Goal: Transaction & Acquisition: Purchase product/service

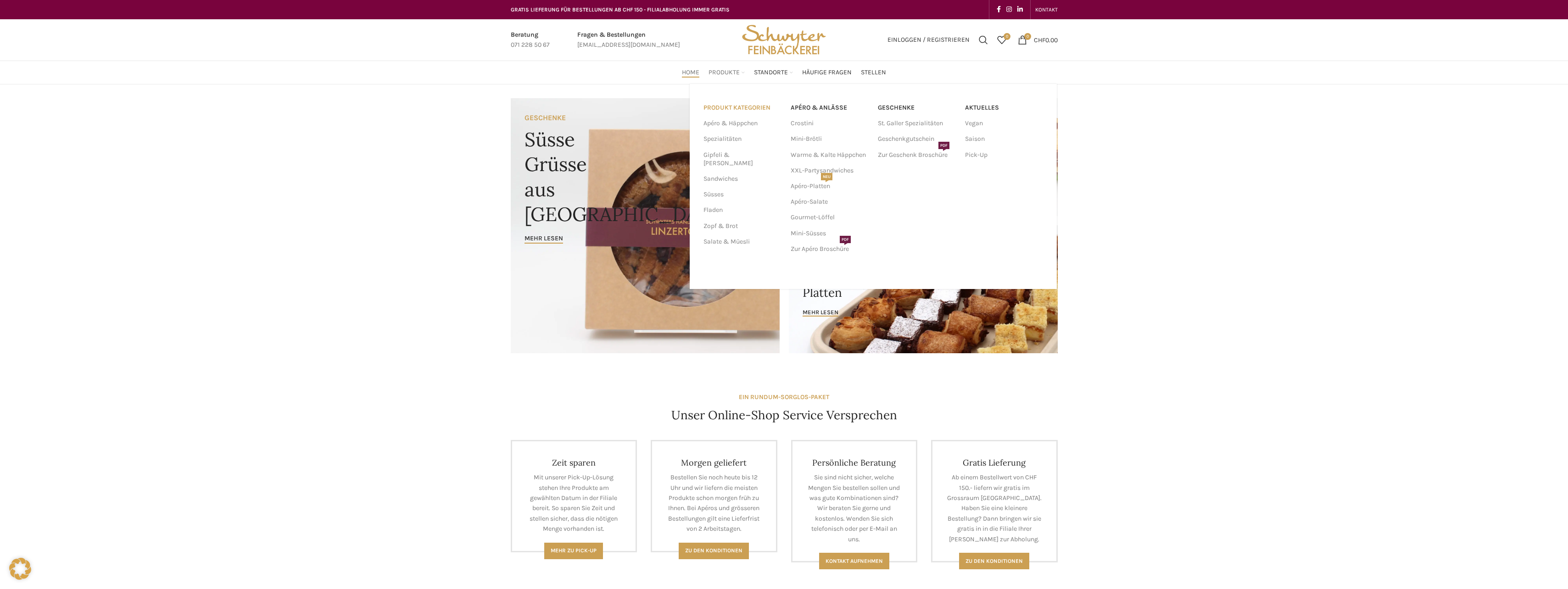
click at [731, 109] on link "PRODUKT KATEGORIEN" at bounding box center [742, 108] width 76 height 16
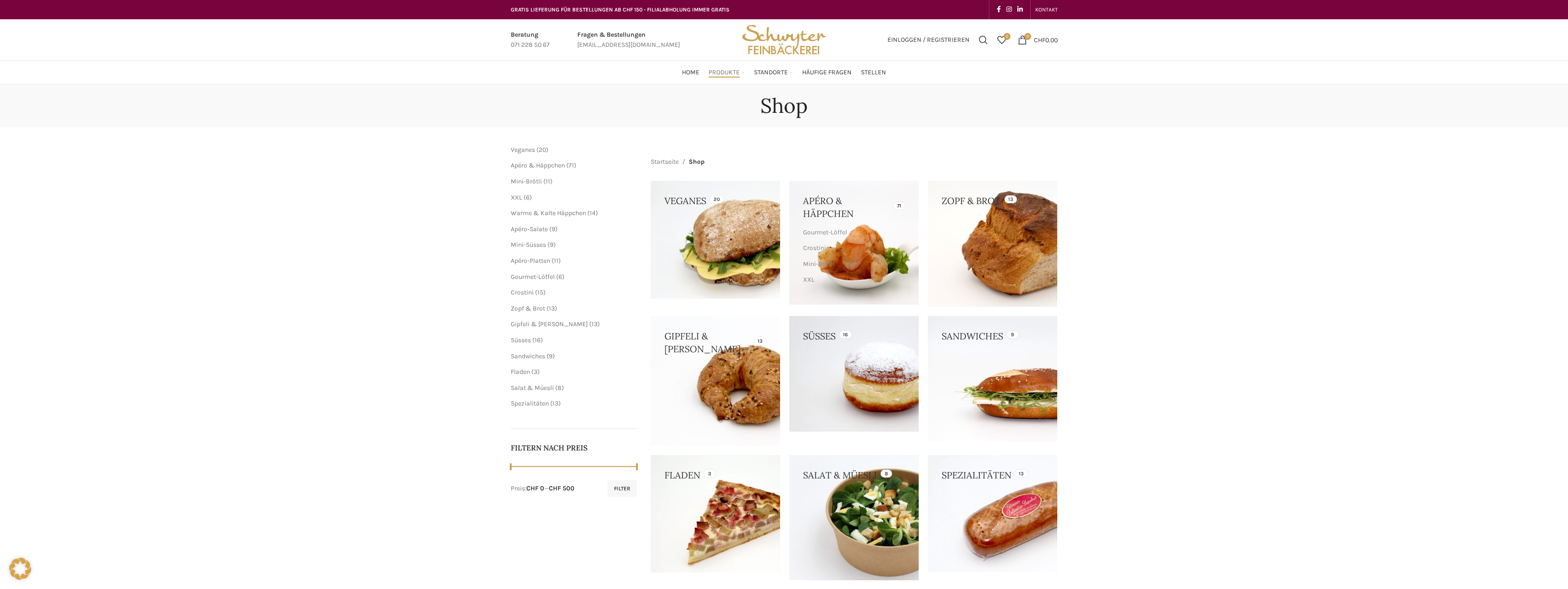
scroll to position [46, 0]
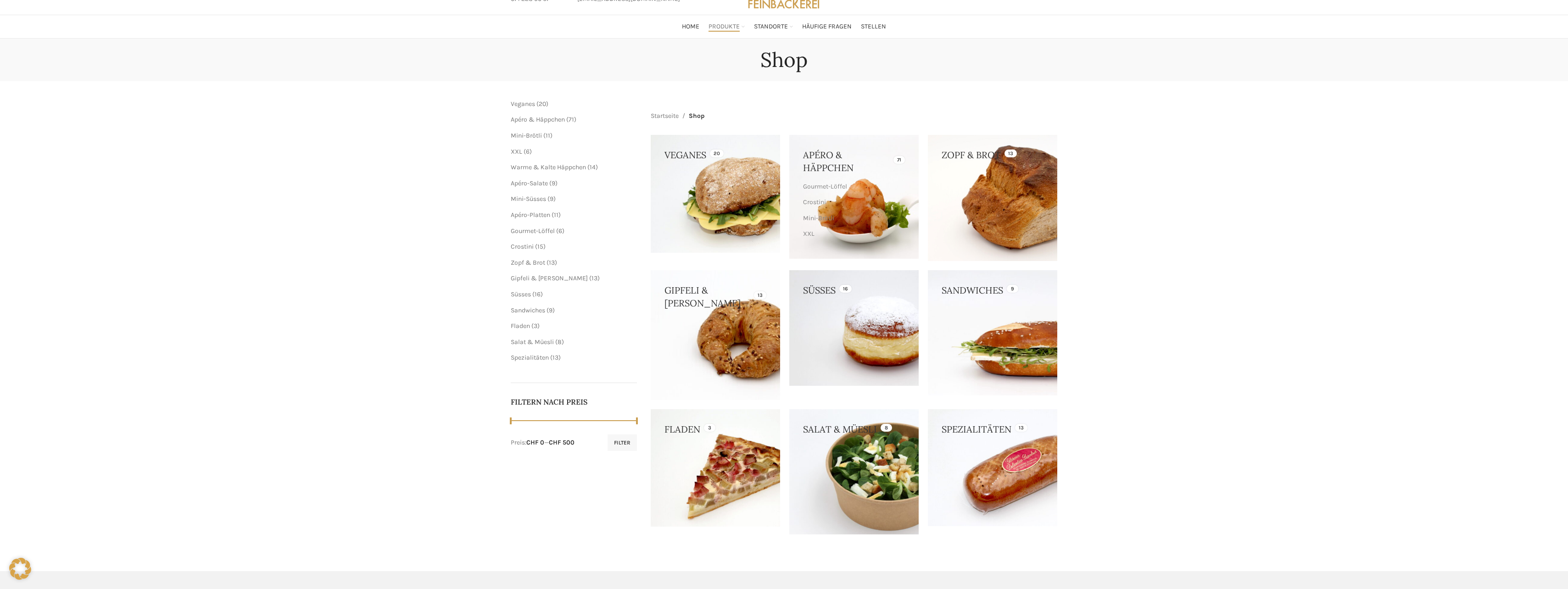
click at [1013, 351] on link at bounding box center [993, 332] width 130 height 125
click at [746, 324] on link at bounding box center [715, 335] width 130 height 130
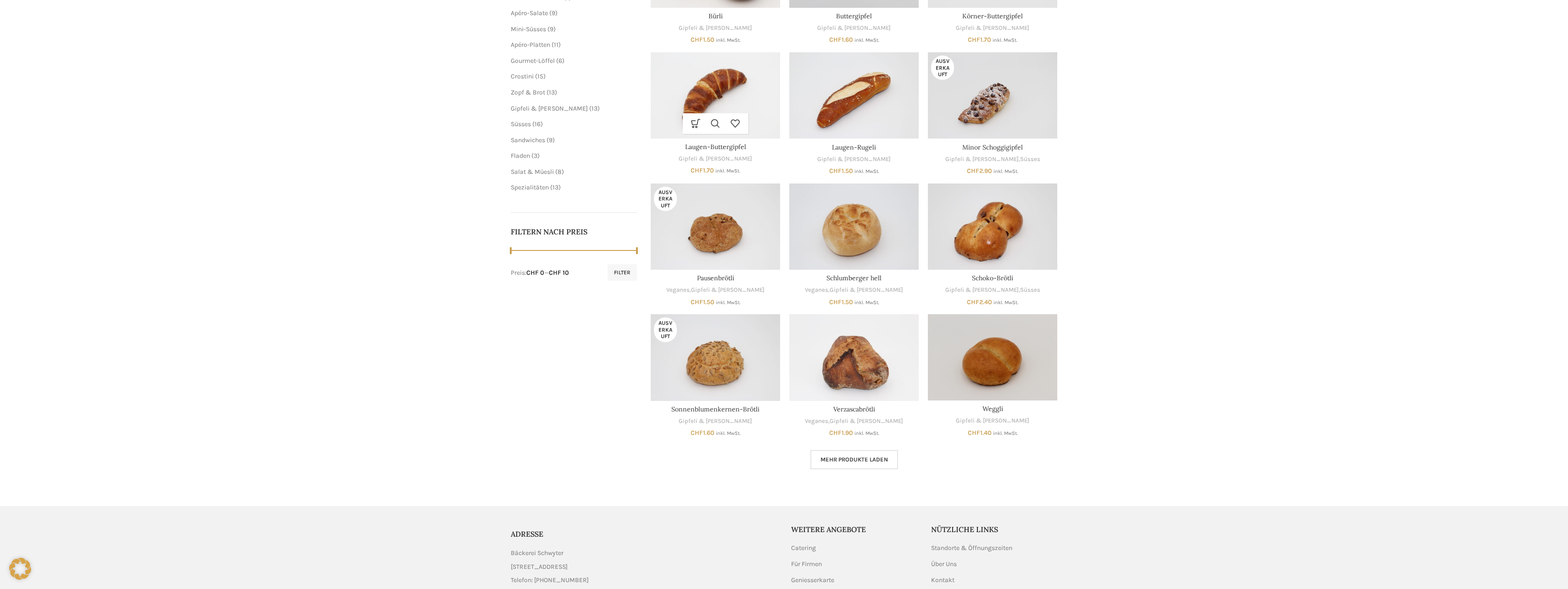
scroll to position [275, 0]
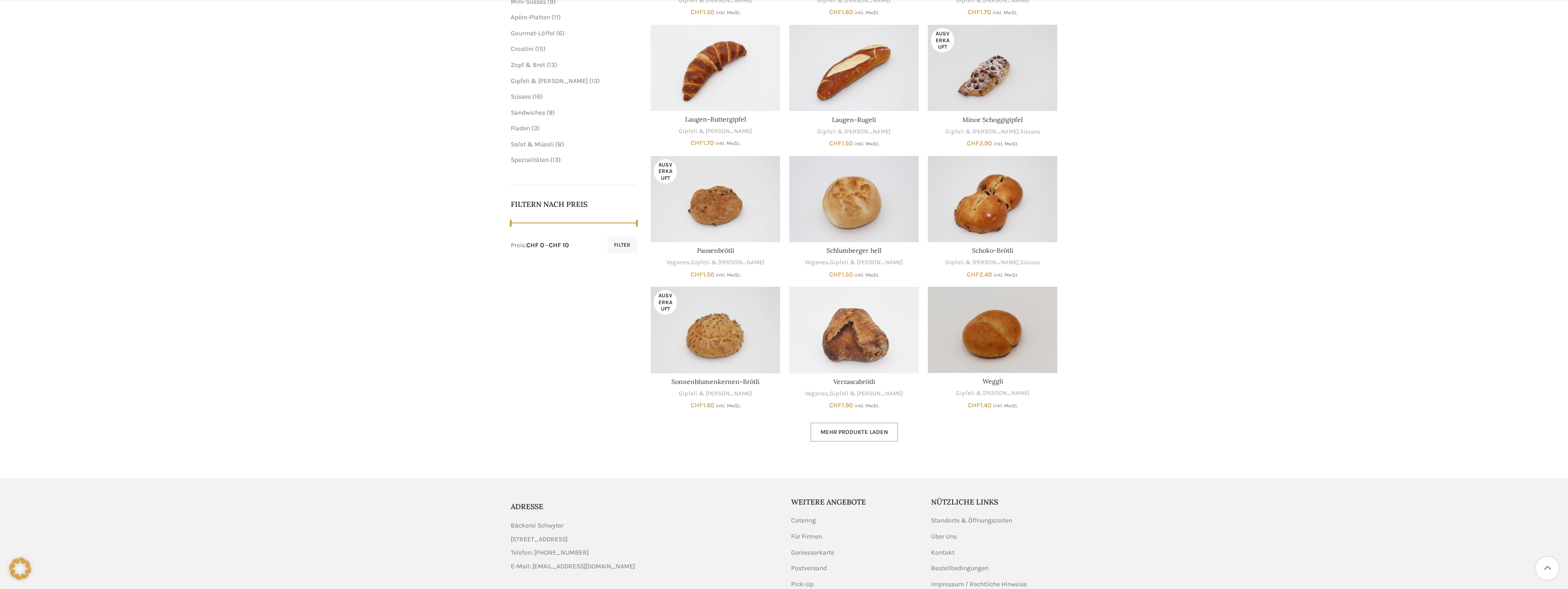
click at [839, 425] on link "Mehr Produkte laden" at bounding box center [853, 432] width 87 height 19
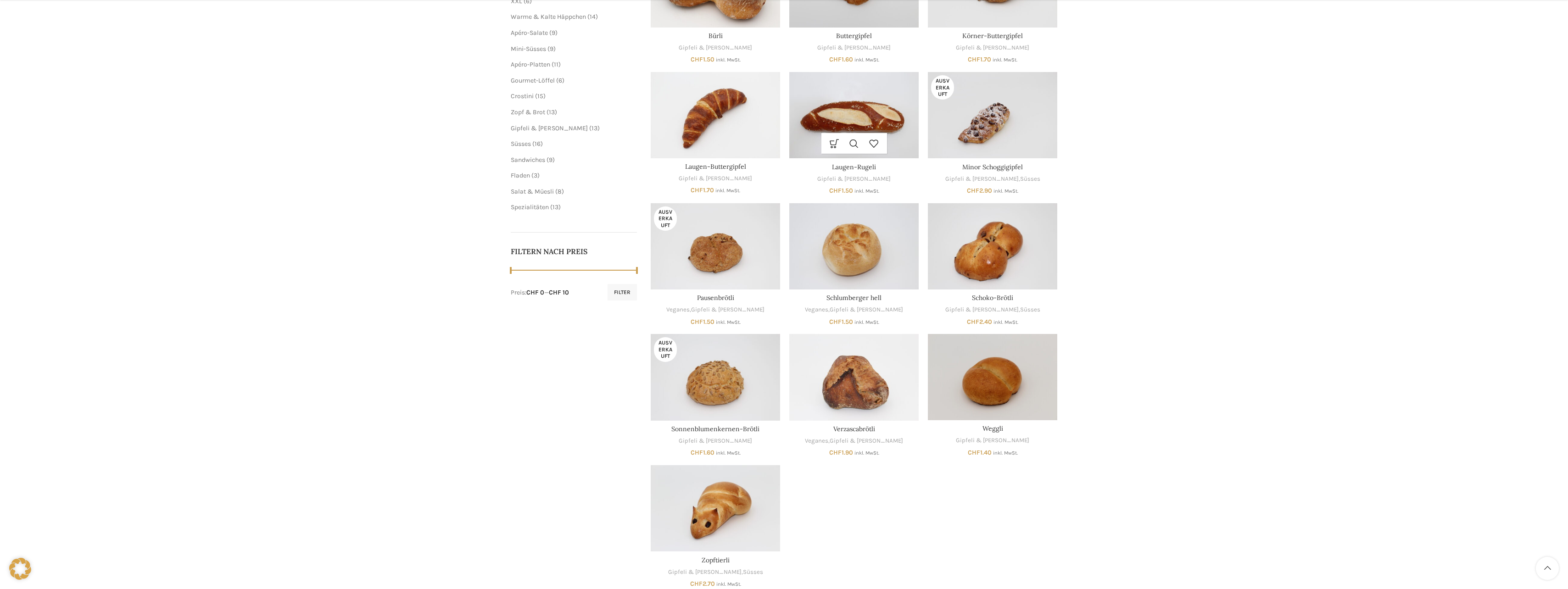
scroll to position [229, 0]
